Goal: Task Accomplishment & Management: Complete application form

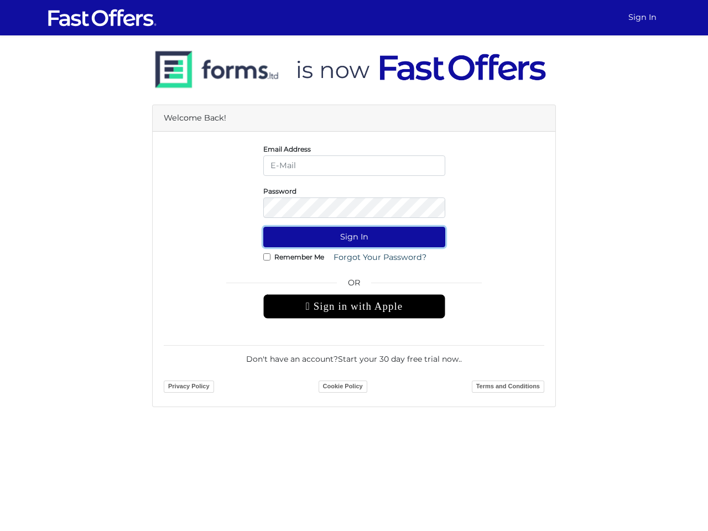
click at [354, 237] on button "Sign In" at bounding box center [354, 237] width 182 height 20
click at [354, 307] on div " Sign in with Apple" at bounding box center [354, 306] width 182 height 24
click at [354, 237] on button "Sign In" at bounding box center [354, 237] width 182 height 20
click at [354, 307] on div " Sign in with Apple" at bounding box center [354, 306] width 182 height 24
click at [354, 237] on button "Sign In" at bounding box center [354, 237] width 182 height 20
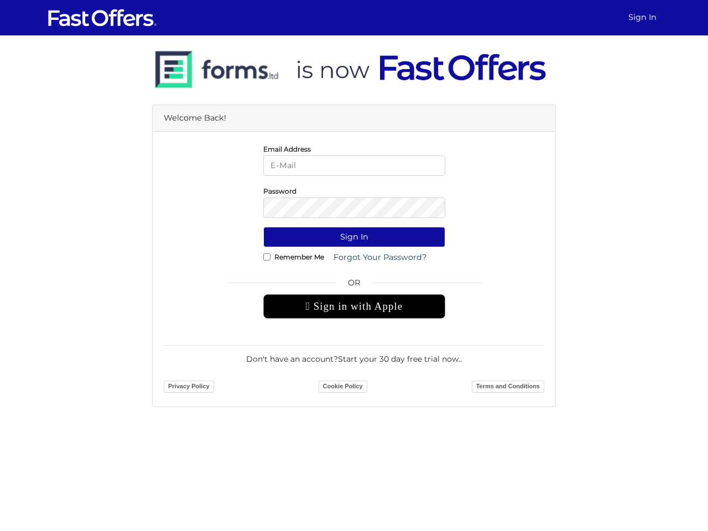
click at [354, 307] on div " Sign in with Apple" at bounding box center [354, 306] width 182 height 24
click at [354, 237] on button "Sign In" at bounding box center [354, 237] width 182 height 20
click at [354, 307] on div " Sign in with Apple" at bounding box center [354, 306] width 182 height 24
click at [354, 237] on button "Sign In" at bounding box center [354, 237] width 182 height 20
click at [354, 307] on div " Sign in with Apple" at bounding box center [354, 306] width 182 height 24
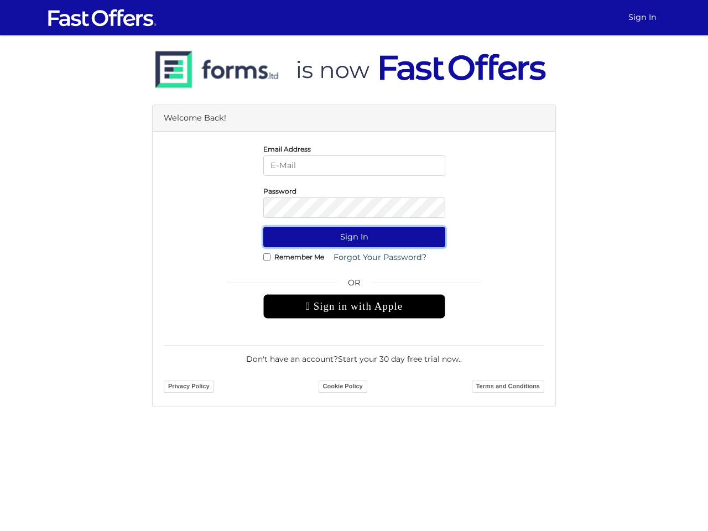
click at [354, 237] on button "Sign In" at bounding box center [354, 237] width 182 height 20
click at [354, 307] on div " Sign in with Apple" at bounding box center [354, 306] width 182 height 24
click at [354, 237] on button "Sign In" at bounding box center [354, 237] width 182 height 20
click at [354, 307] on div " Sign in with Apple" at bounding box center [354, 306] width 182 height 24
